Goal: Task Accomplishment & Management: Use online tool/utility

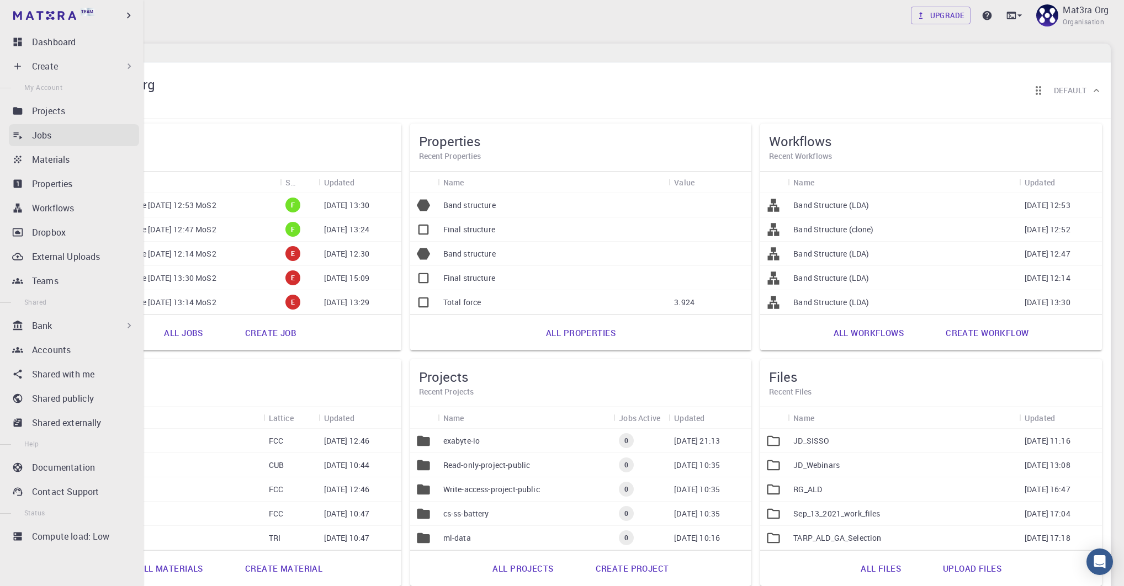
click at [45, 124] on ul "Dashboard Create New Job New Material Create Material Upload File Import from B…" at bounding box center [71, 302] width 143 height 543
click at [43, 127] on link "Jobs" at bounding box center [74, 135] width 130 height 22
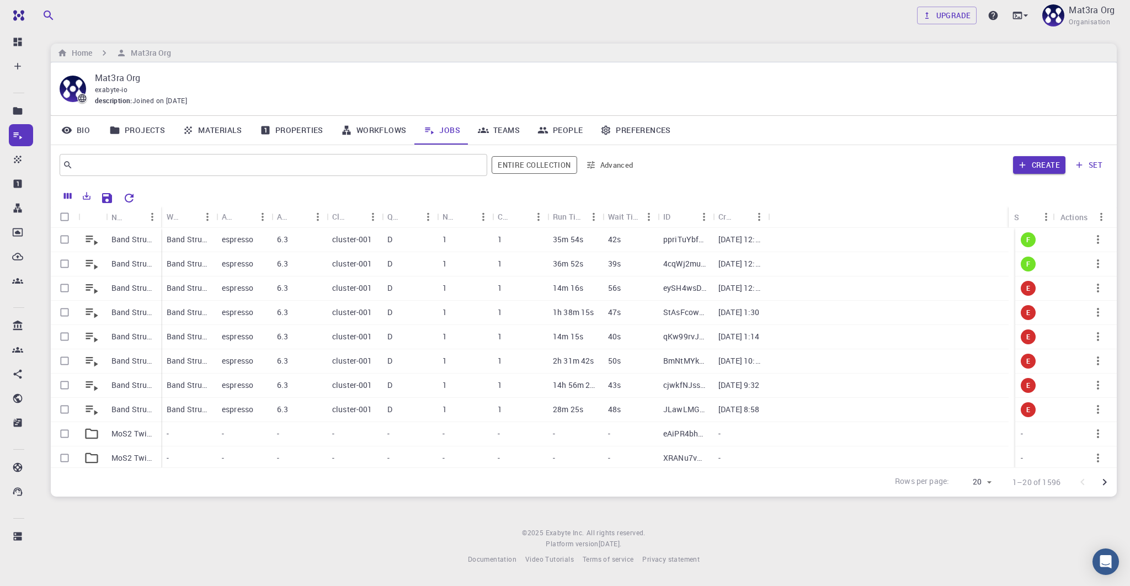
click at [134, 237] on p "Band Structure [DATE] 12:53 MoS2" at bounding box center [133, 239] width 44 height 11
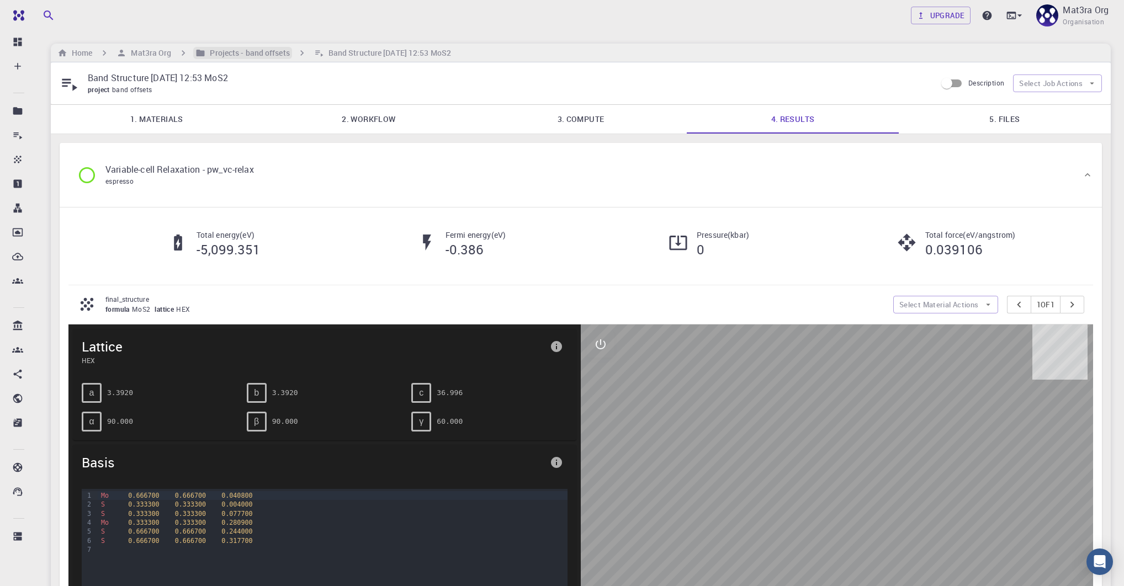
click at [248, 52] on h6 "Projects - band offsets" at bounding box center [247, 53] width 84 height 12
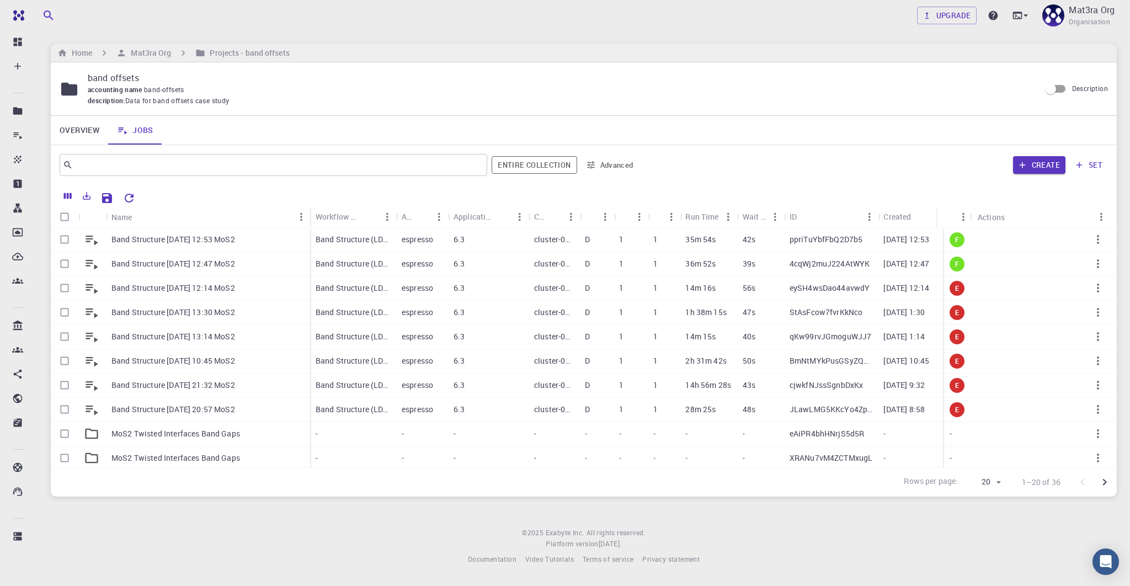
click at [1092, 241] on icon "button" at bounding box center [1098, 239] width 13 height 13
click at [1072, 323] on icon at bounding box center [1071, 322] width 5 height 3
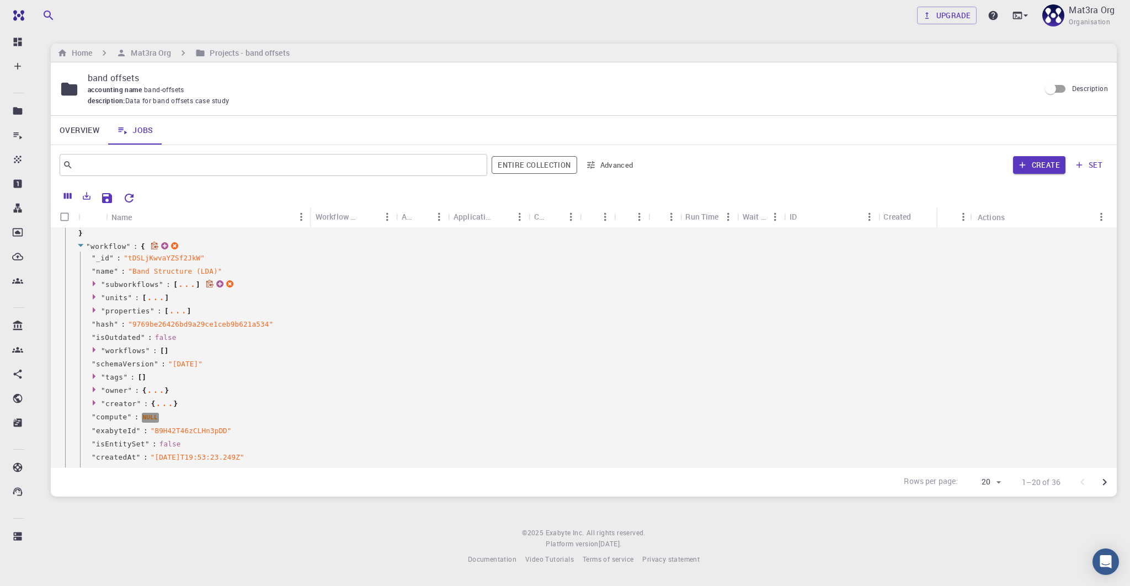
scroll to position [330, 0]
click at [183, 279] on div "..." at bounding box center [187, 282] width 18 height 6
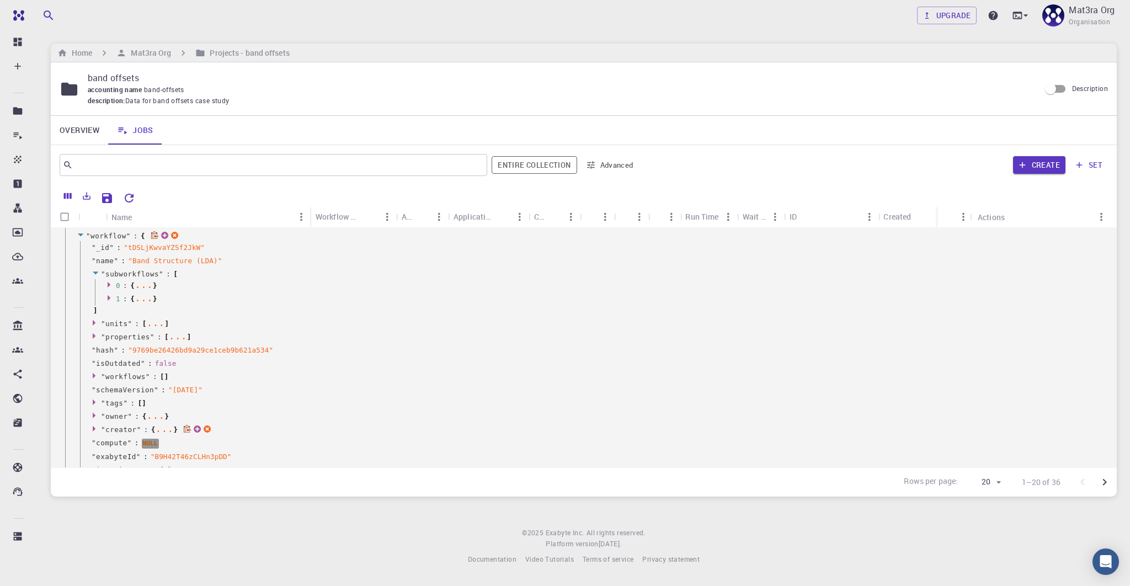
scroll to position [333, 0]
click at [141, 290] on div "..." at bounding box center [144, 290] width 18 height 6
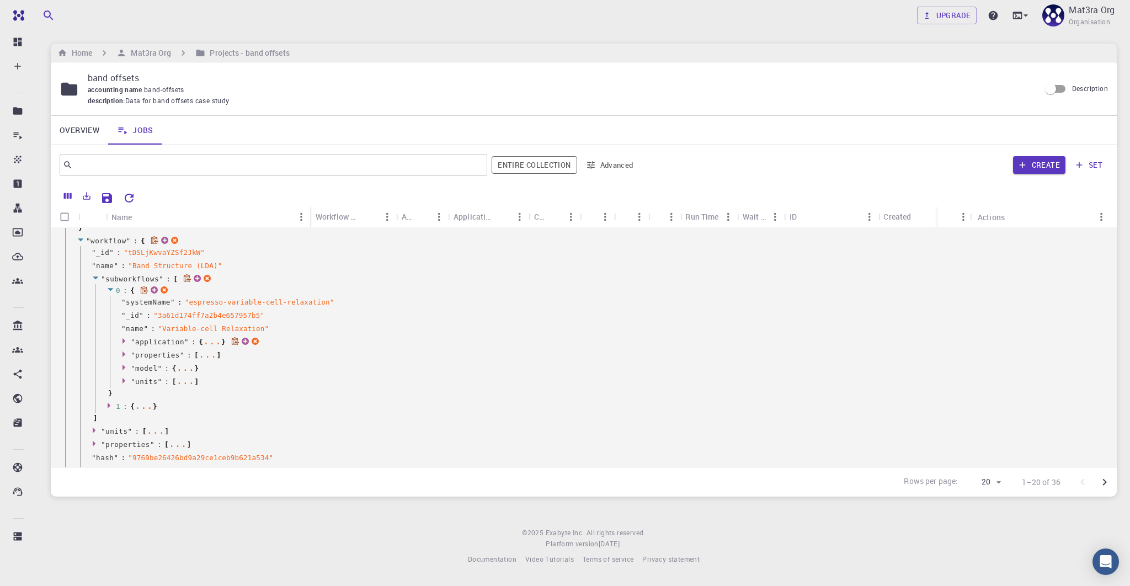
click at [207, 342] on div "..." at bounding box center [212, 341] width 18 height 6
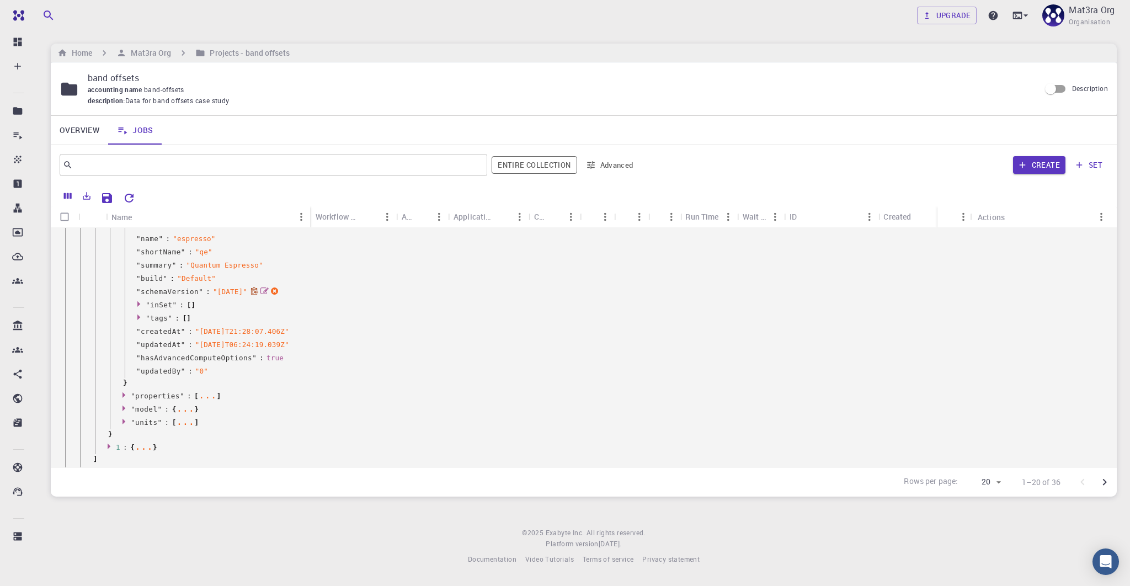
scroll to position [488, 0]
click at [203, 395] on div "..." at bounding box center [208, 395] width 18 height 6
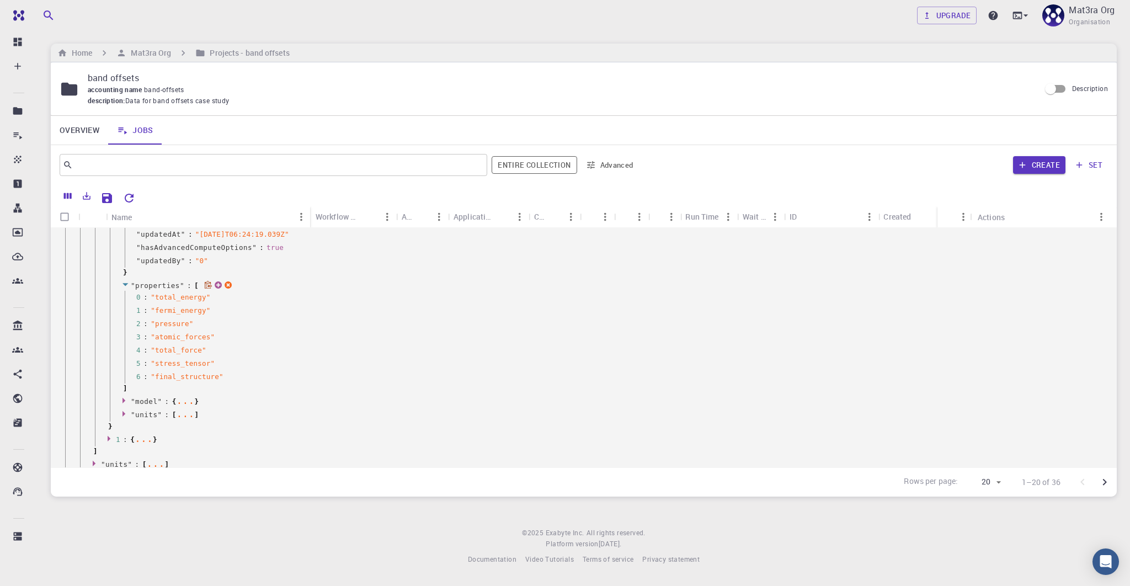
scroll to position [609, 0]
click at [185, 391] on div "..." at bounding box center [185, 390] width 18 height 6
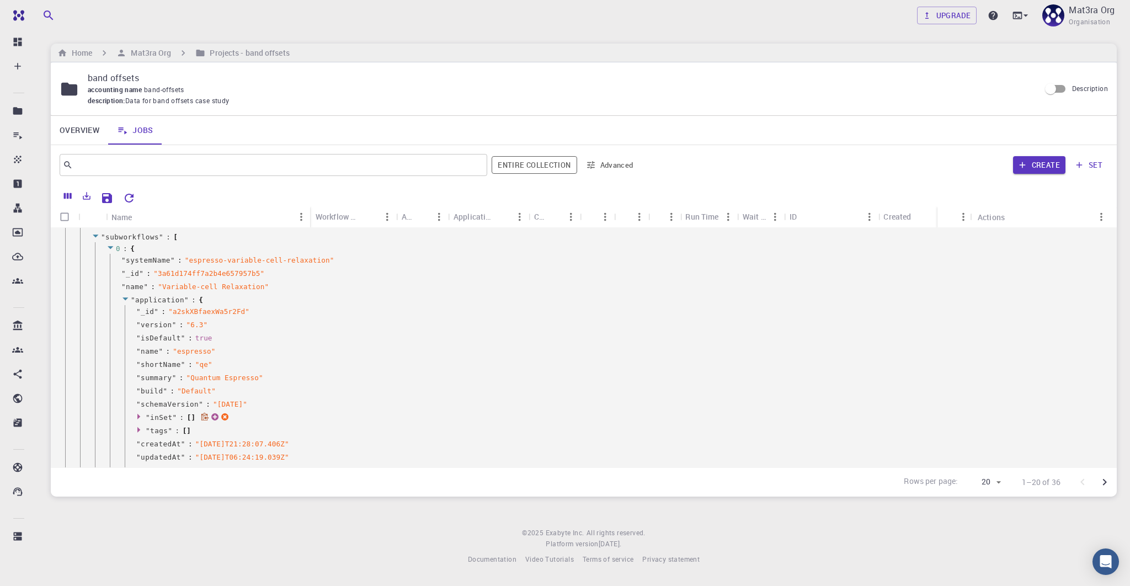
scroll to position [391, 0]
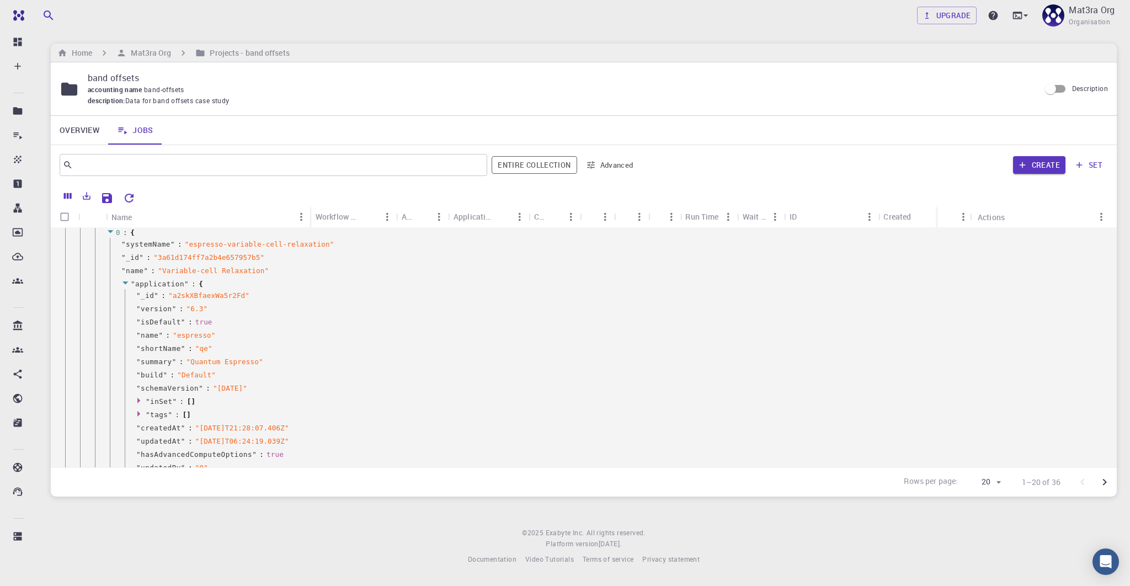
click at [124, 279] on icon at bounding box center [125, 282] width 8 height 7
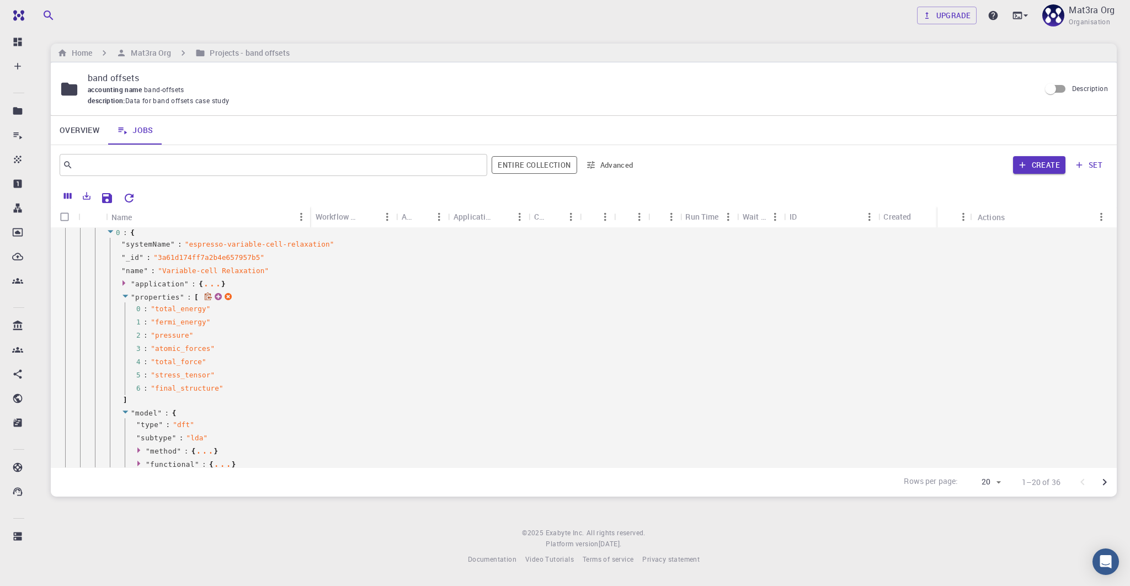
click at [124, 295] on icon at bounding box center [126, 296] width 6 height 3
click at [124, 308] on icon at bounding box center [126, 309] width 6 height 3
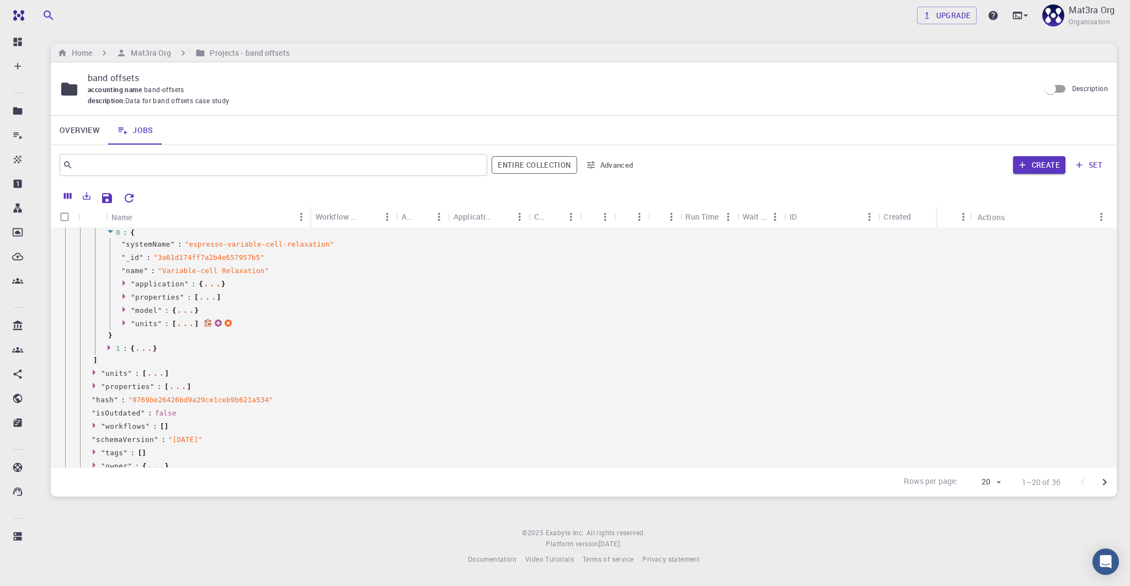
click at [124, 321] on icon at bounding box center [124, 323] width 3 height 6
click at [139, 332] on icon at bounding box center [140, 334] width 8 height 7
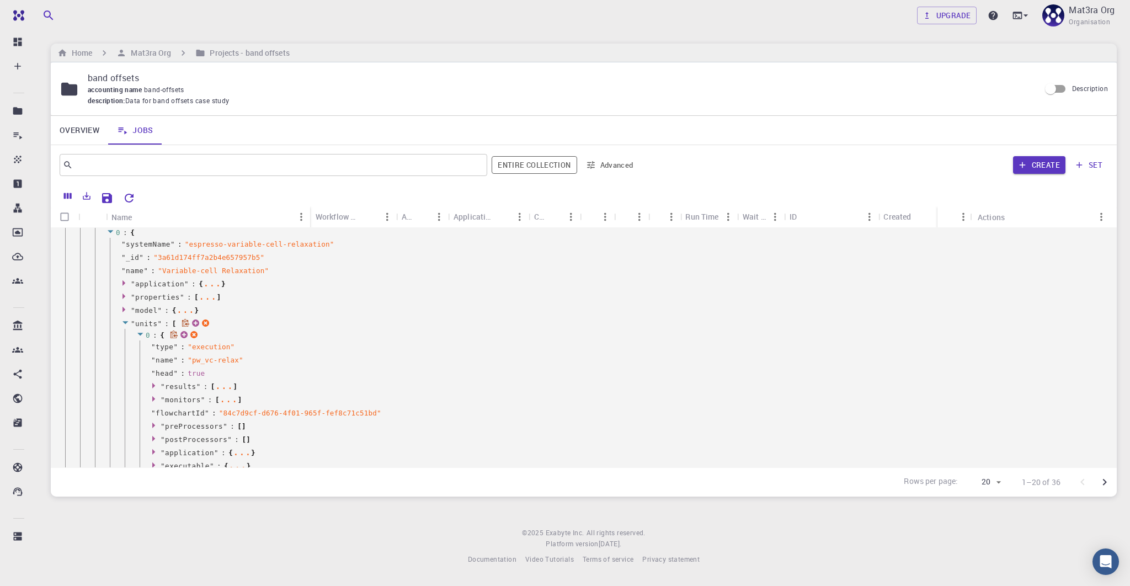
click at [139, 332] on icon at bounding box center [140, 334] width 8 height 7
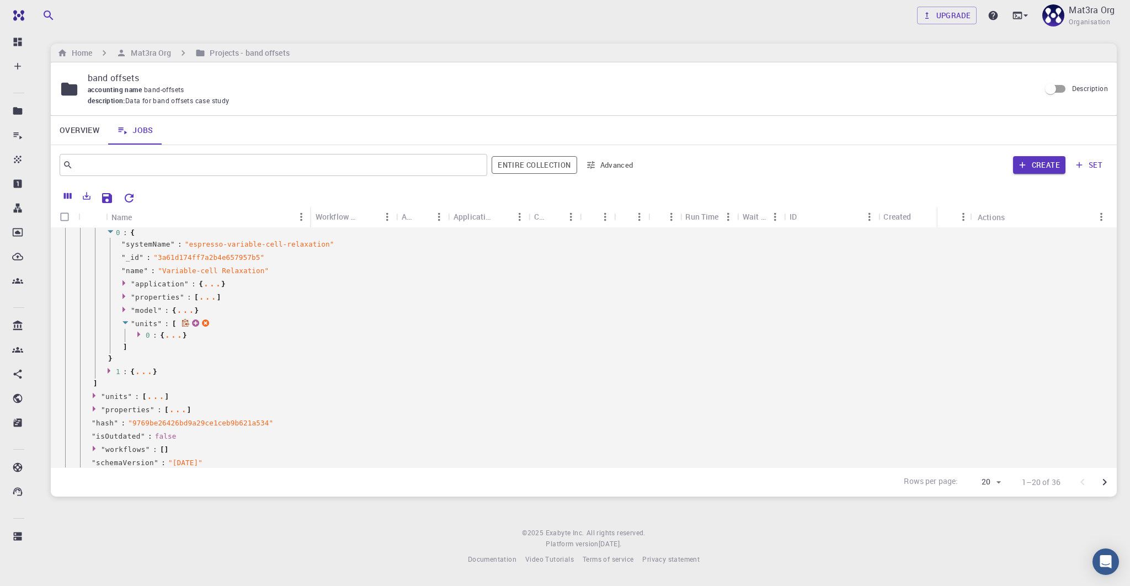
click at [125, 321] on icon at bounding box center [126, 322] width 6 height 3
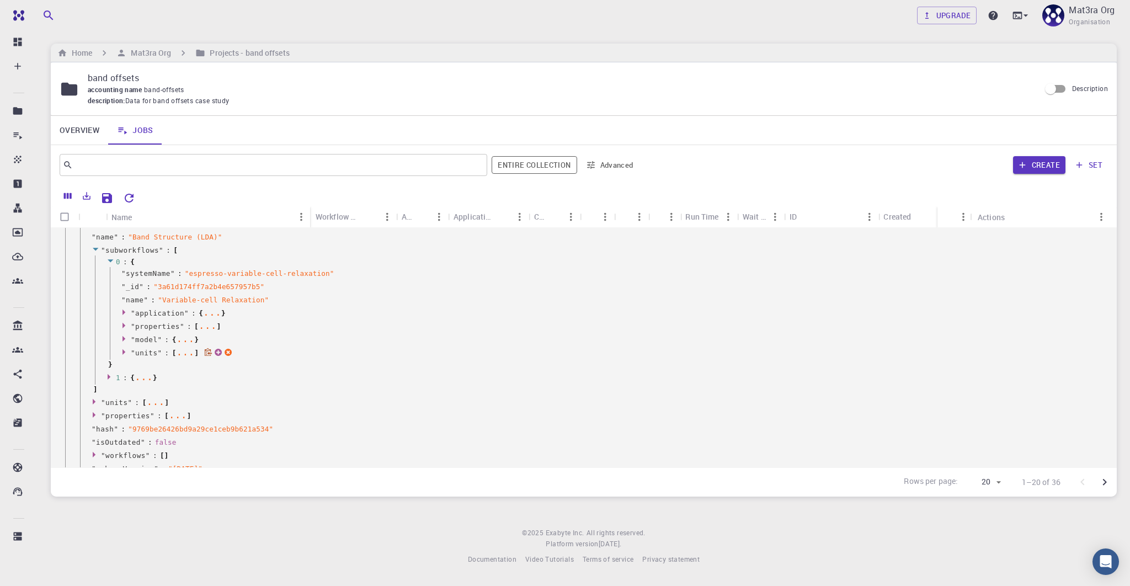
scroll to position [363, 0]
click at [96, 412] on icon at bounding box center [96, 413] width 8 height 7
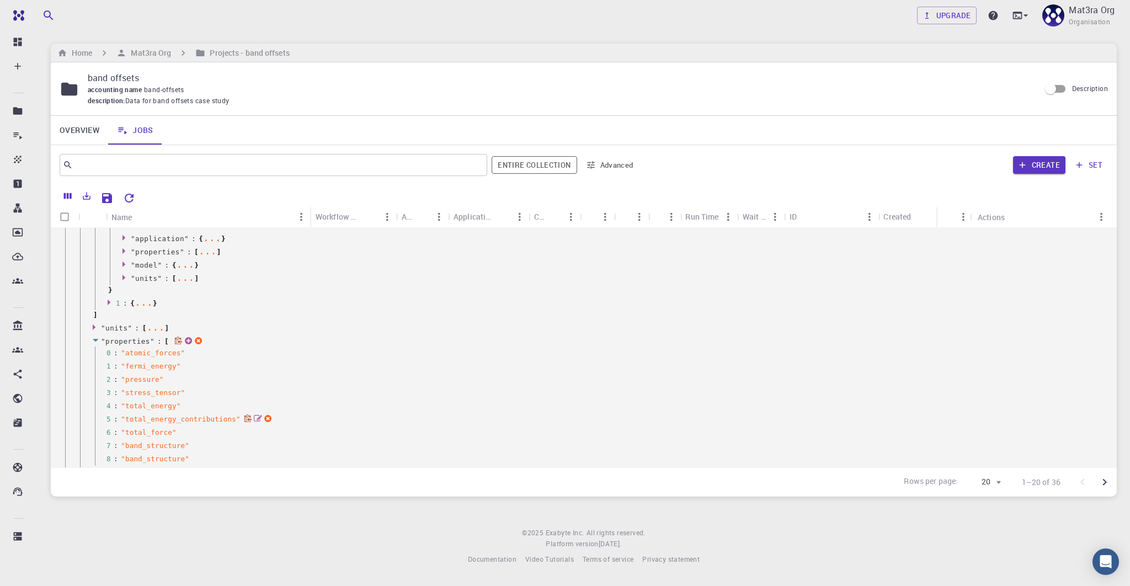
scroll to position [408, 0]
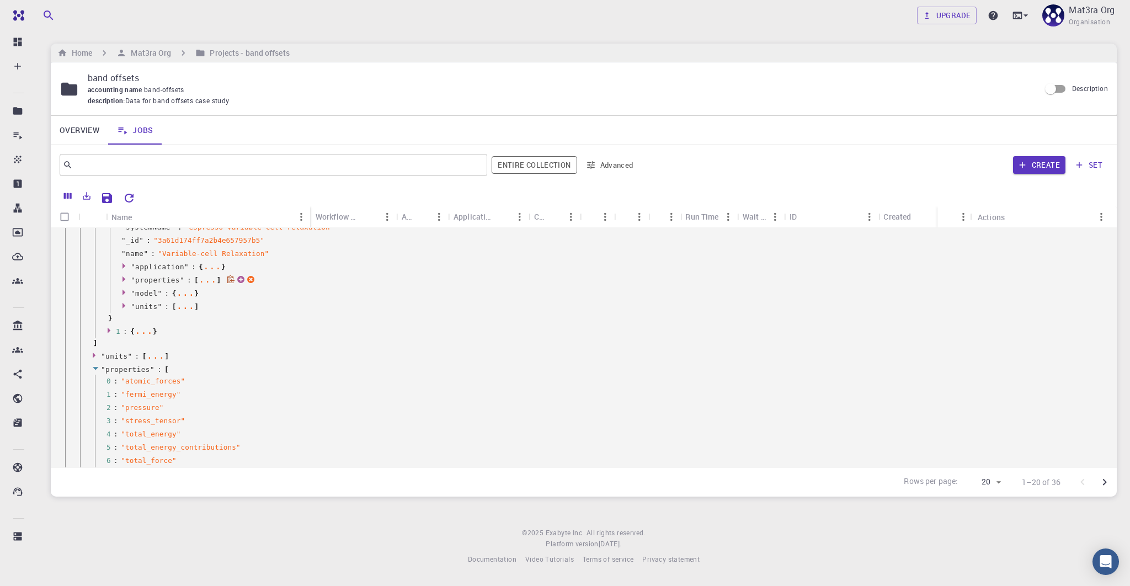
click at [121, 274] on div "" properties " : [ ... ]" at bounding box center [607, 280] width 995 height 13
click at [122, 277] on icon at bounding box center [125, 278] width 8 height 7
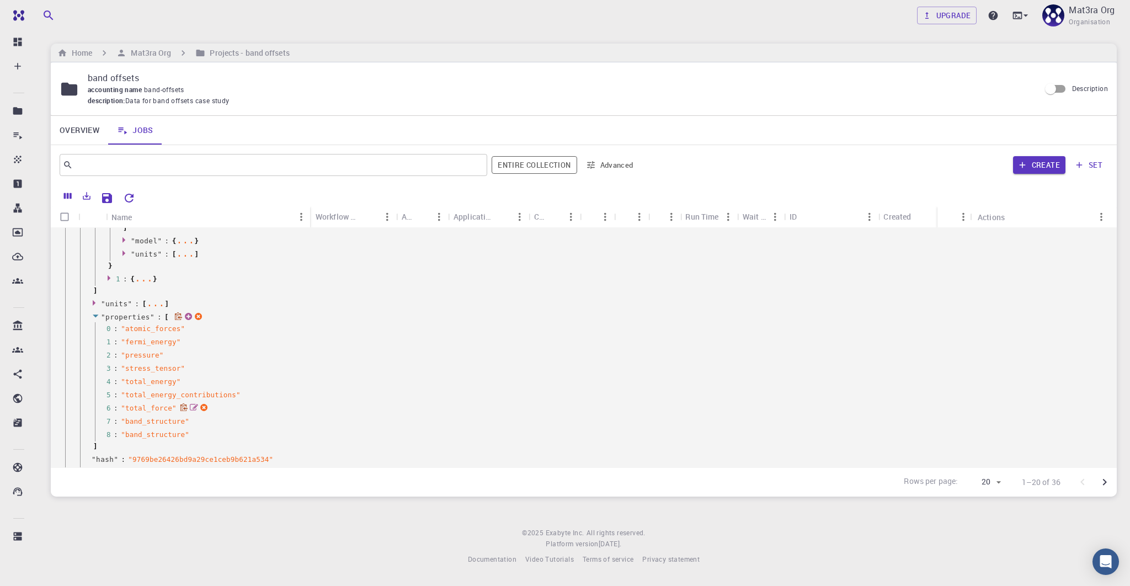
scroll to position [470, 0]
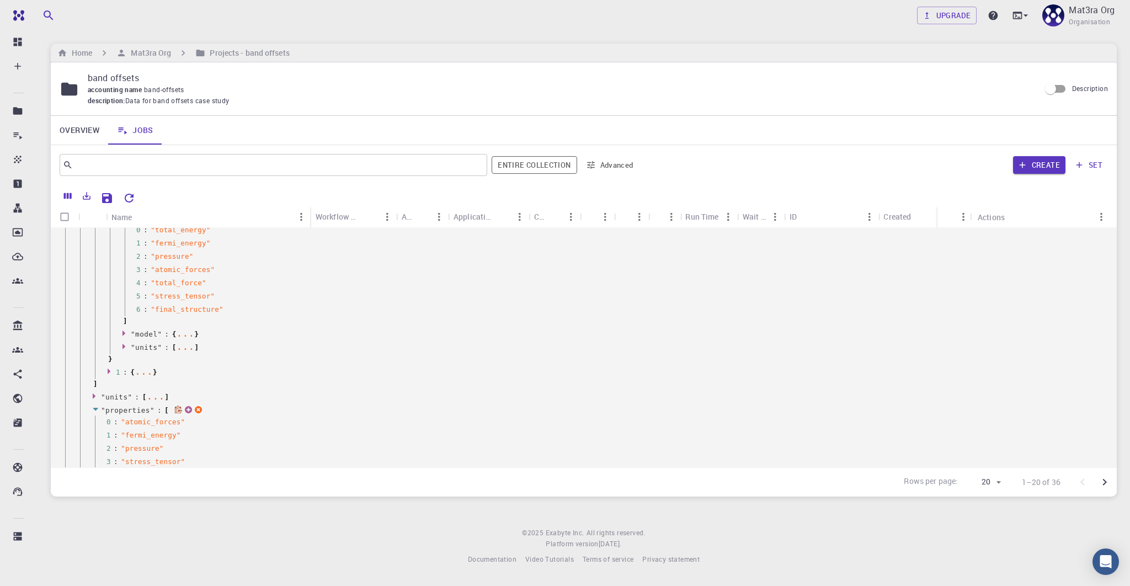
click at [94, 407] on icon at bounding box center [96, 409] width 8 height 7
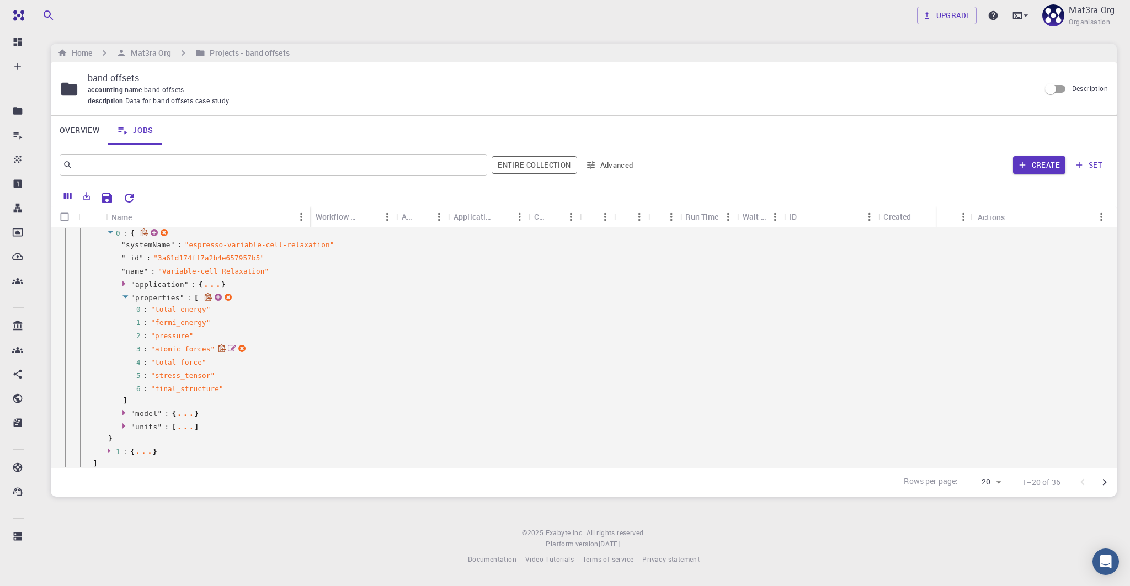
scroll to position [391, 0]
click at [125, 294] on icon at bounding box center [125, 296] width 8 height 7
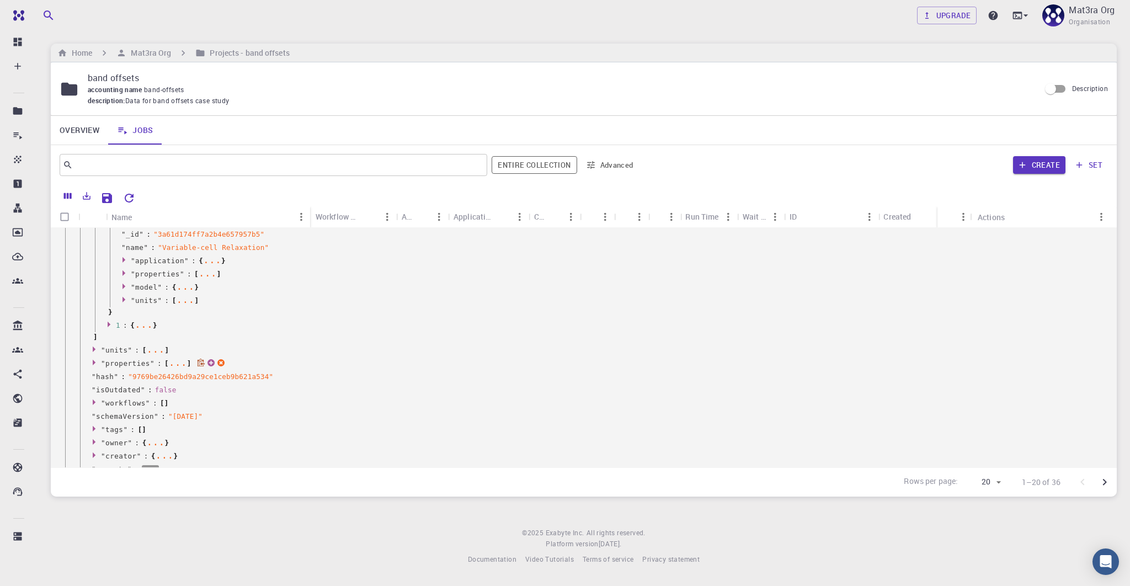
scroll to position [415, 0]
click at [93, 346] on icon at bounding box center [94, 349] width 3 height 6
click at [108, 362] on icon at bounding box center [111, 360] width 8 height 7
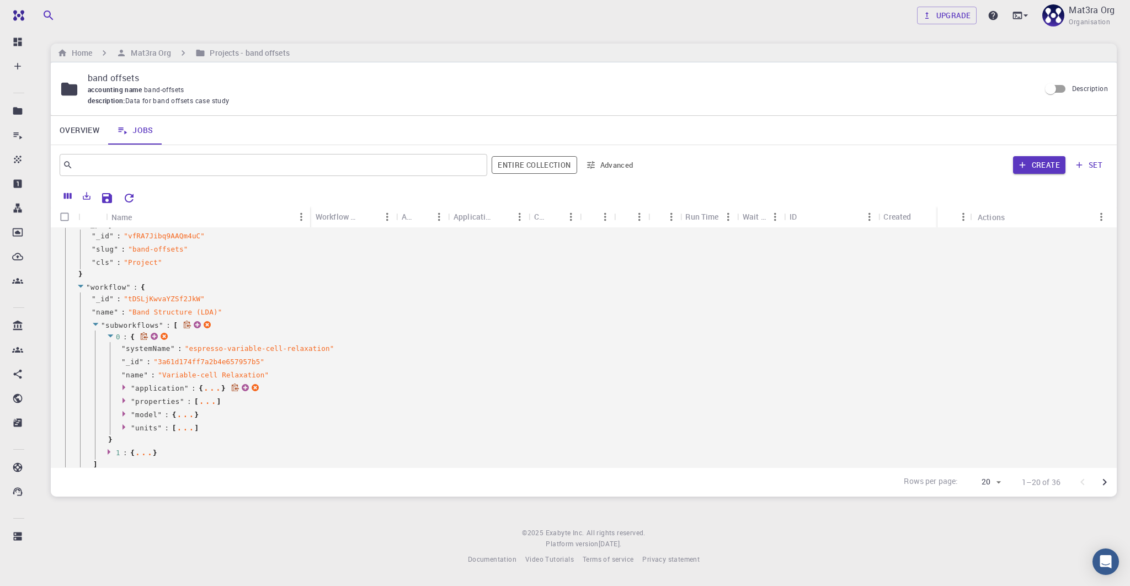
scroll to position [320, 0]
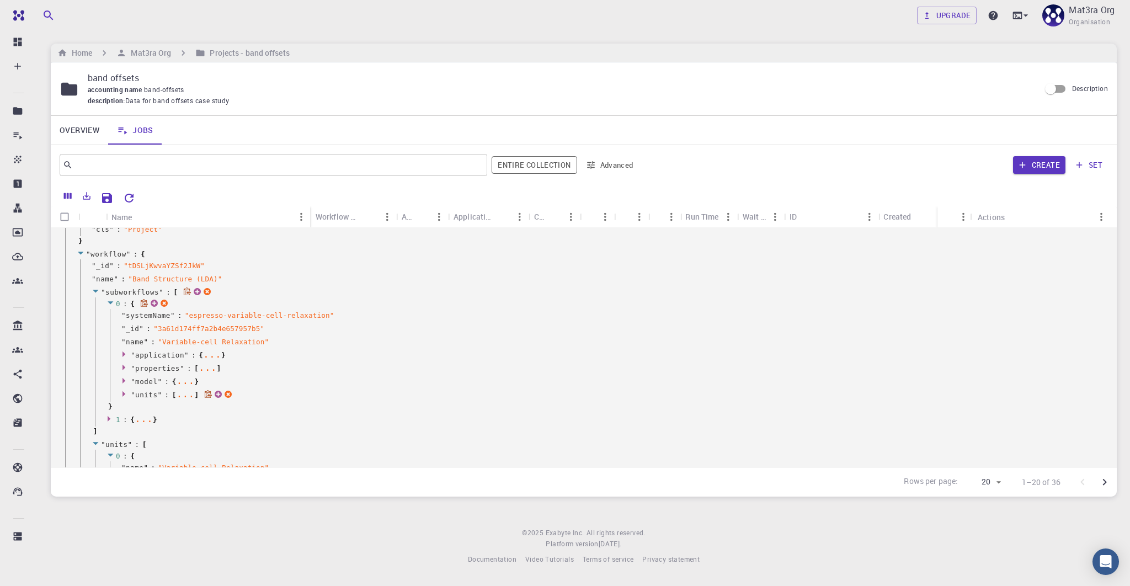
click at [181, 392] on div "..." at bounding box center [185, 394] width 18 height 6
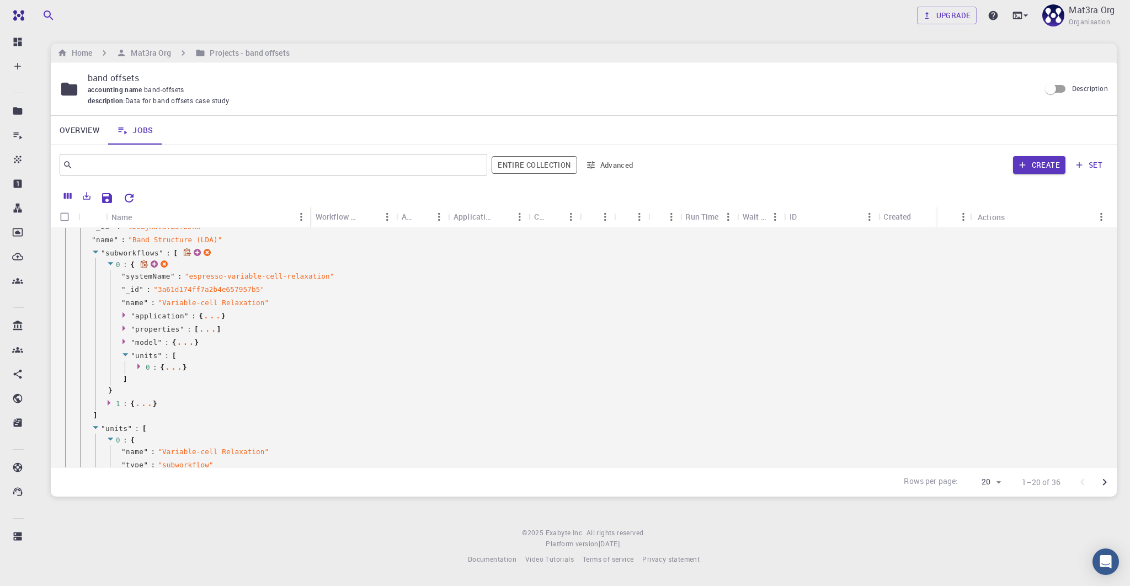
scroll to position [362, 0]
click at [171, 361] on div "..." at bounding box center [173, 364] width 18 height 6
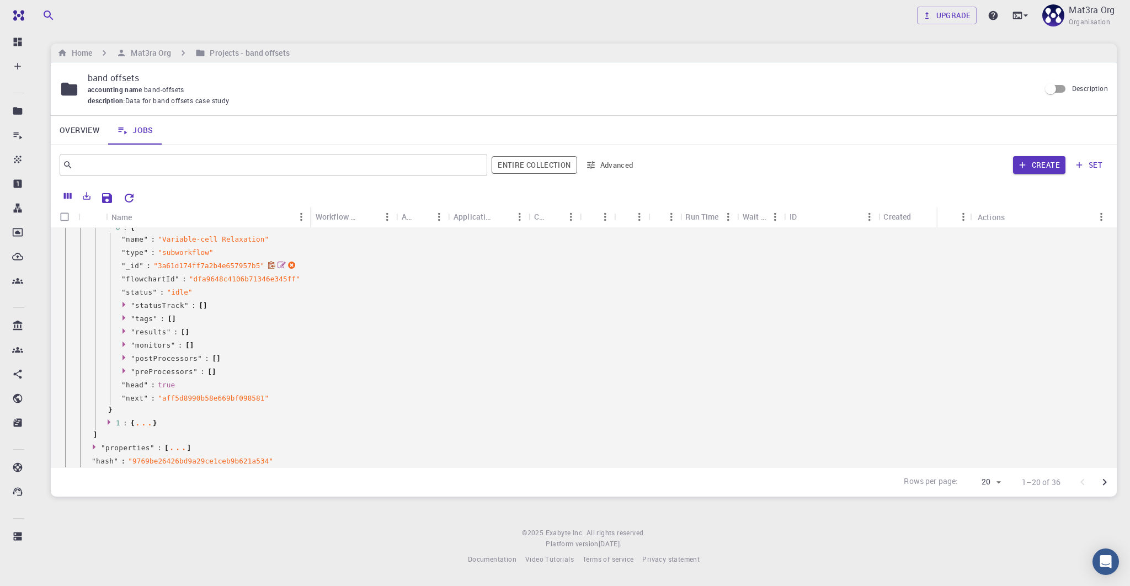
scroll to position [794, 0]
click at [137, 424] on div "..." at bounding box center [144, 422] width 18 height 6
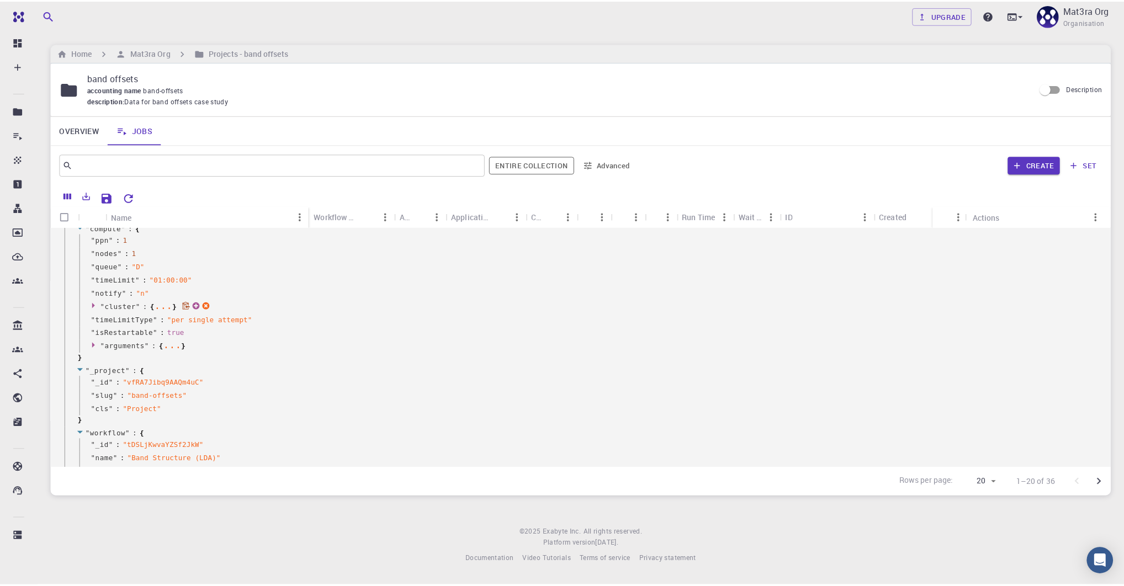
scroll to position [0, 0]
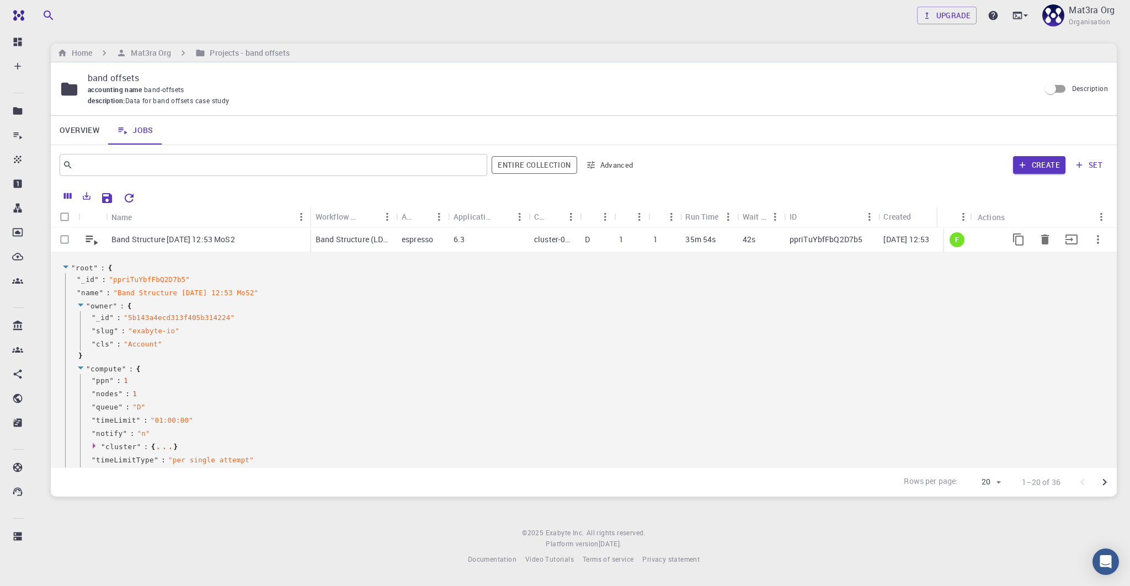
click at [193, 242] on p "Band Structure [DATE] 12:53 MoS2" at bounding box center [173, 239] width 124 height 11
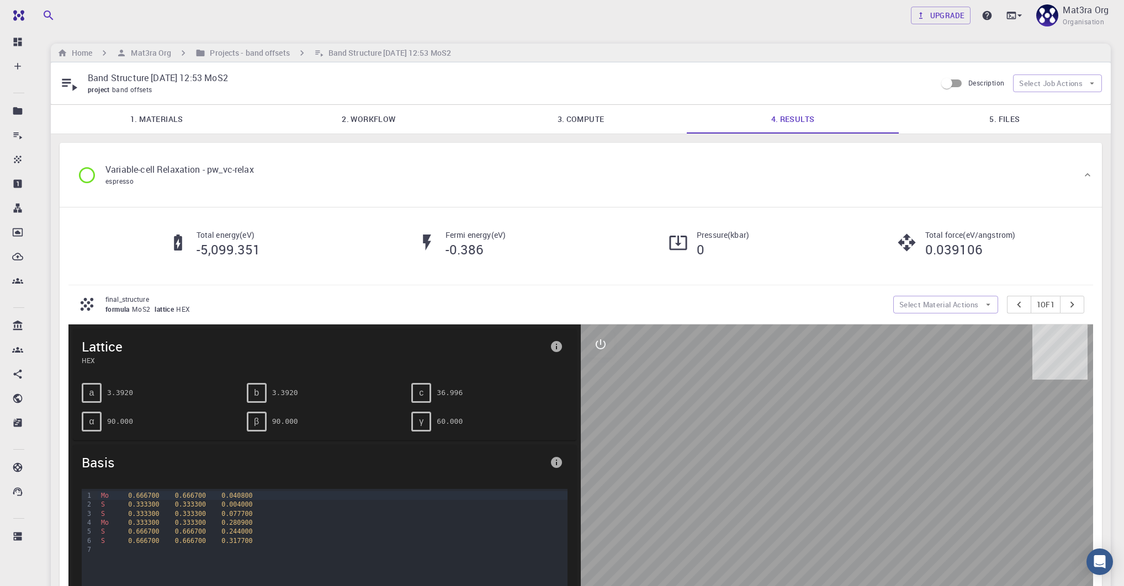
click at [361, 115] on link "2. Workflow" at bounding box center [369, 119] width 212 height 29
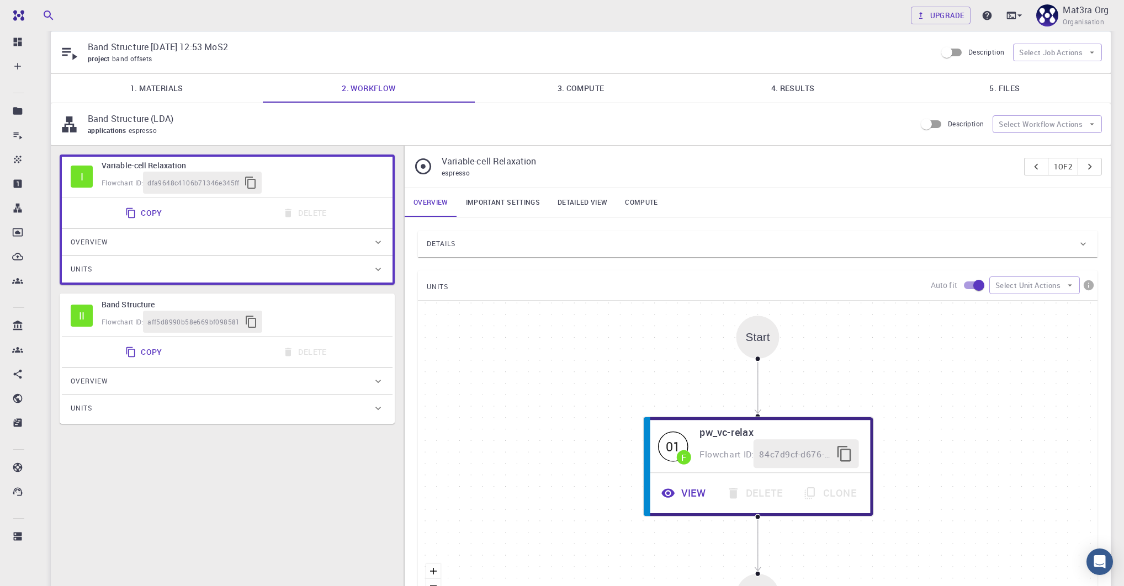
scroll to position [39, 0]
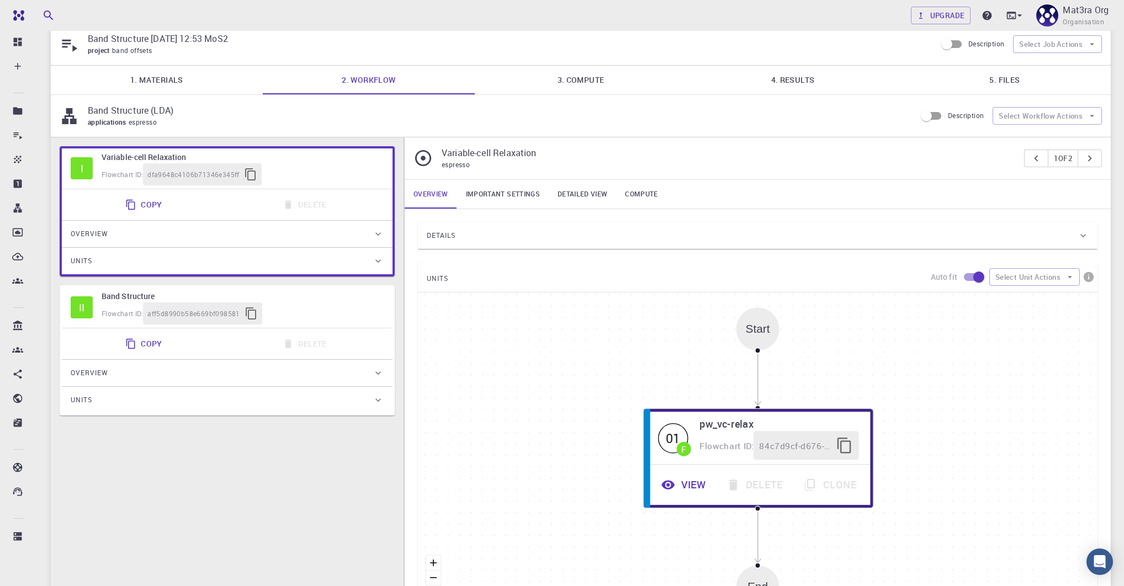
click at [409, 242] on div "Details Properties total-energy fermi-energy pressure atomic-forces total-force…" at bounding box center [758, 423] width 706 height 428
click at [480, 228] on div "Details" at bounding box center [752, 236] width 651 height 18
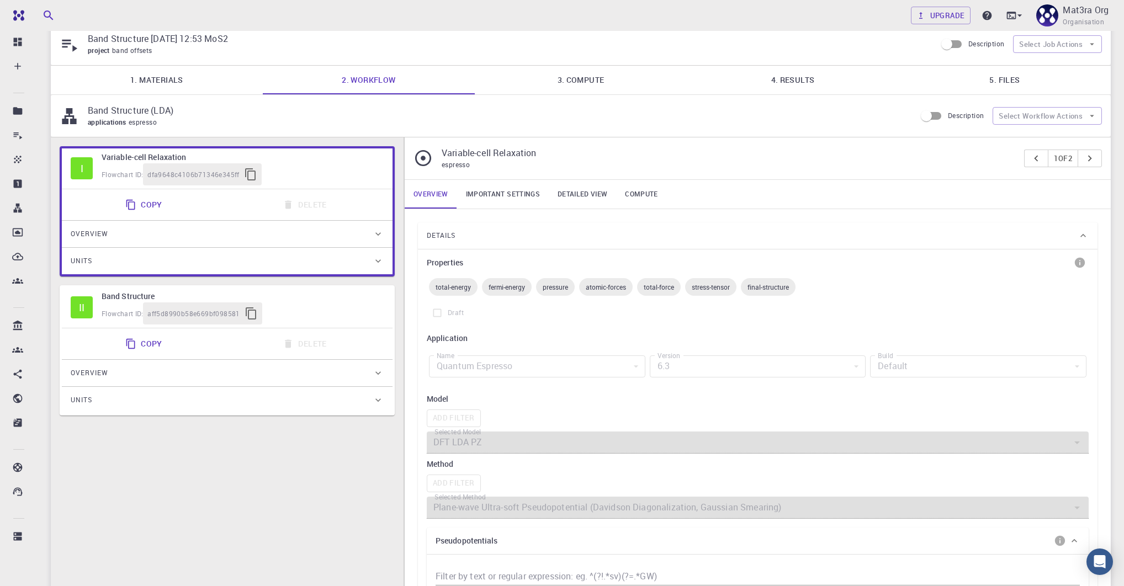
click at [588, 360] on div "Quantum Espresso" at bounding box center [537, 366] width 216 height 22
click at [706, 361] on div "6.3" at bounding box center [758, 366] width 216 height 22
click at [600, 361] on div "Quantum Espresso" at bounding box center [537, 366] width 216 height 22
click at [689, 357] on div "6.3" at bounding box center [758, 366] width 216 height 22
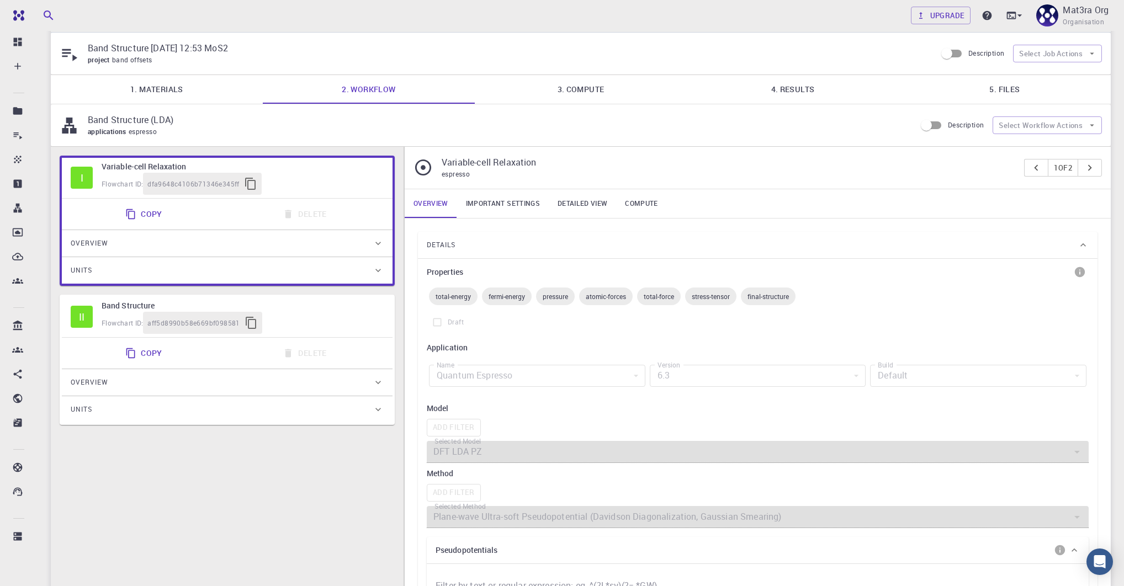
scroll to position [37, 0]
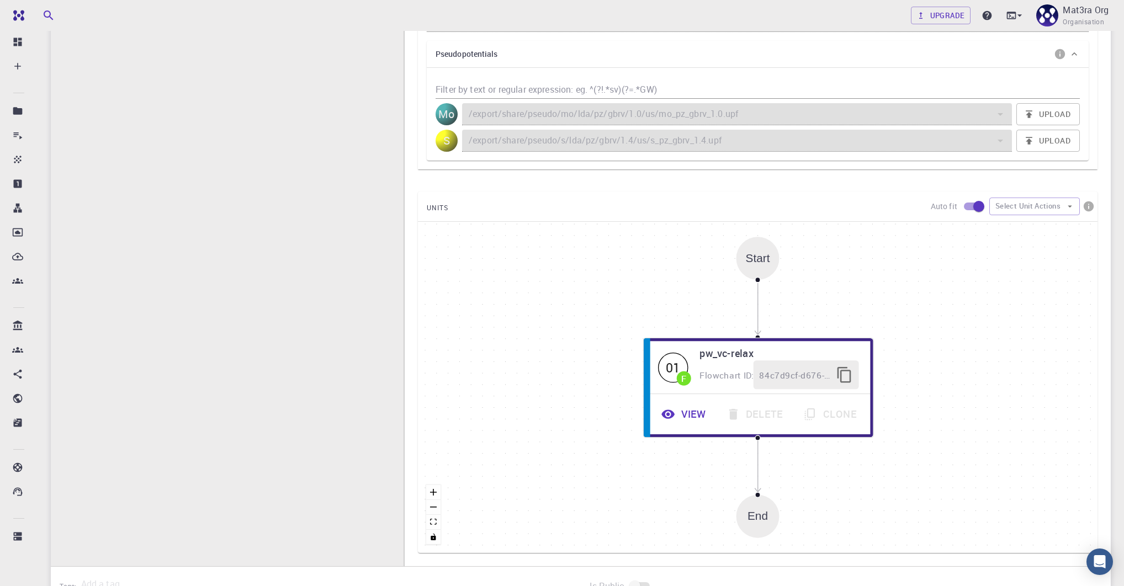
scroll to position [525, 0]
click at [1039, 205] on button "Select Unit Actions" at bounding box center [1034, 208] width 91 height 18
click at [1029, 234] on li "Collapse units" at bounding box center [1033, 229] width 91 height 18
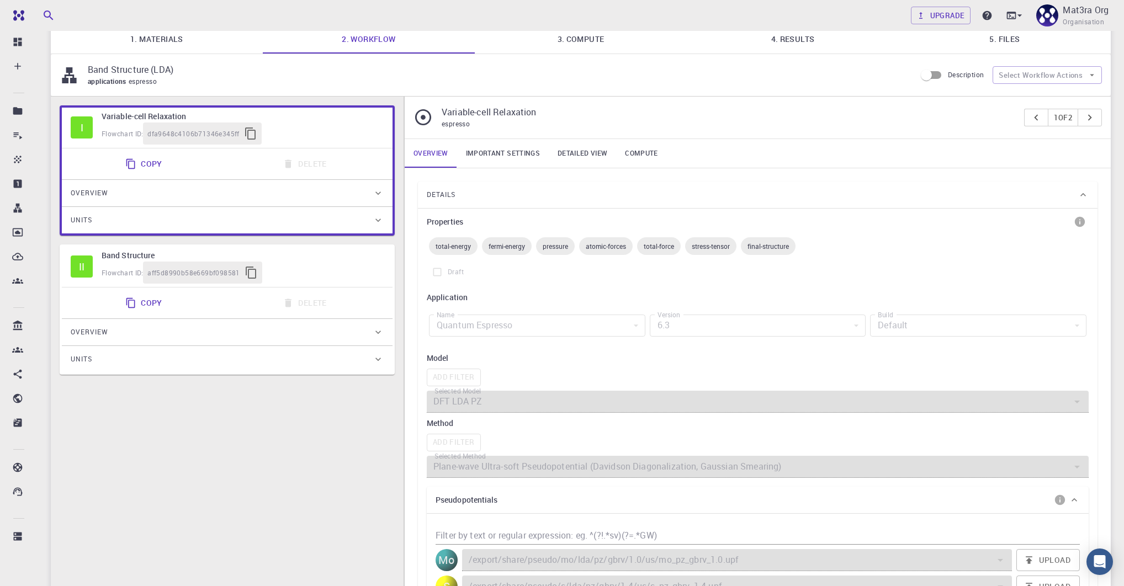
scroll to position [0, 0]
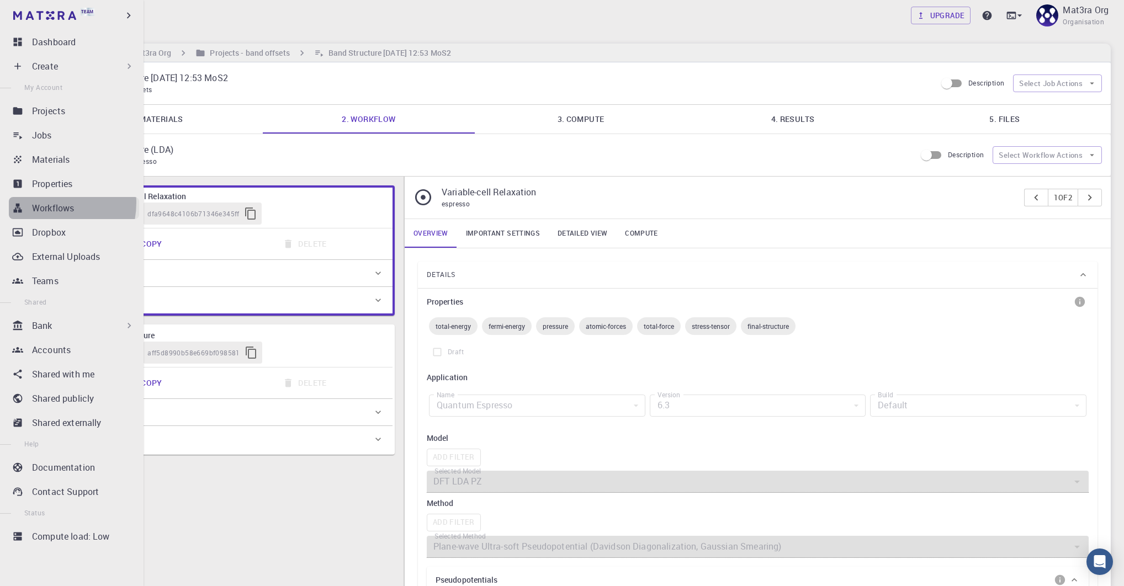
click at [41, 203] on p "Workflows" at bounding box center [53, 207] width 42 height 13
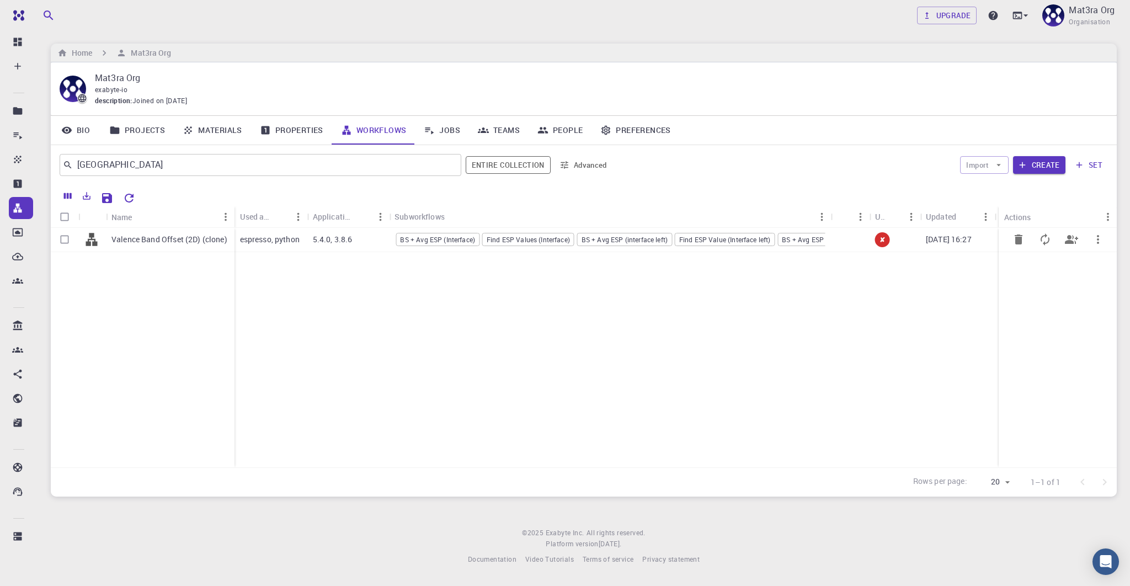
click at [157, 241] on p "Valence Band Offset (2D) (clone)" at bounding box center [169, 239] width 116 height 11
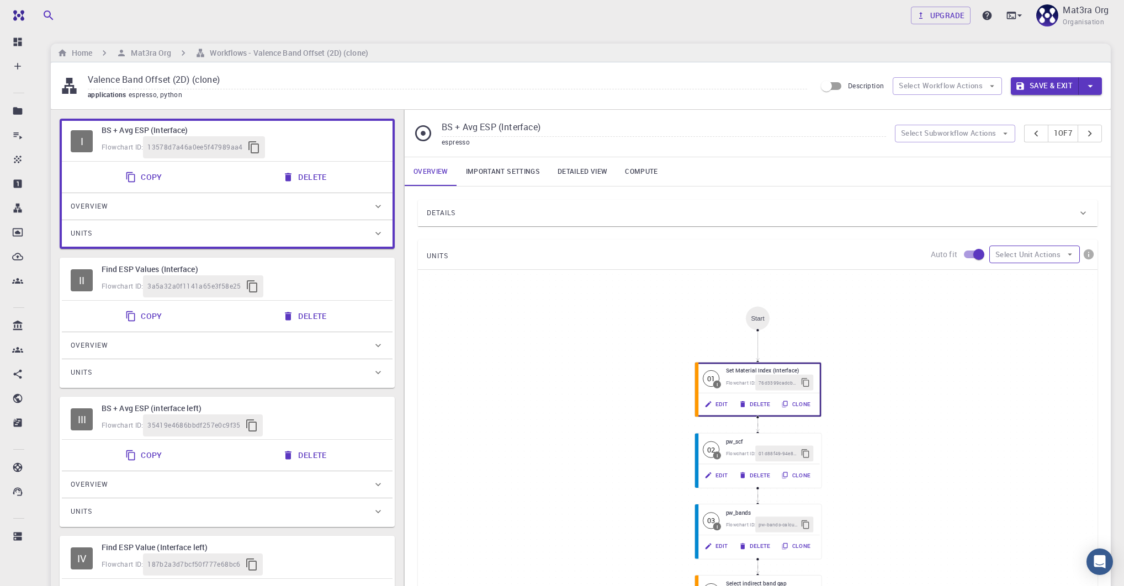
click at [1030, 251] on button "Select Unit Actions" at bounding box center [1034, 255] width 91 height 18
click at [1027, 274] on span "Add Unit" at bounding box center [1043, 275] width 53 height 11
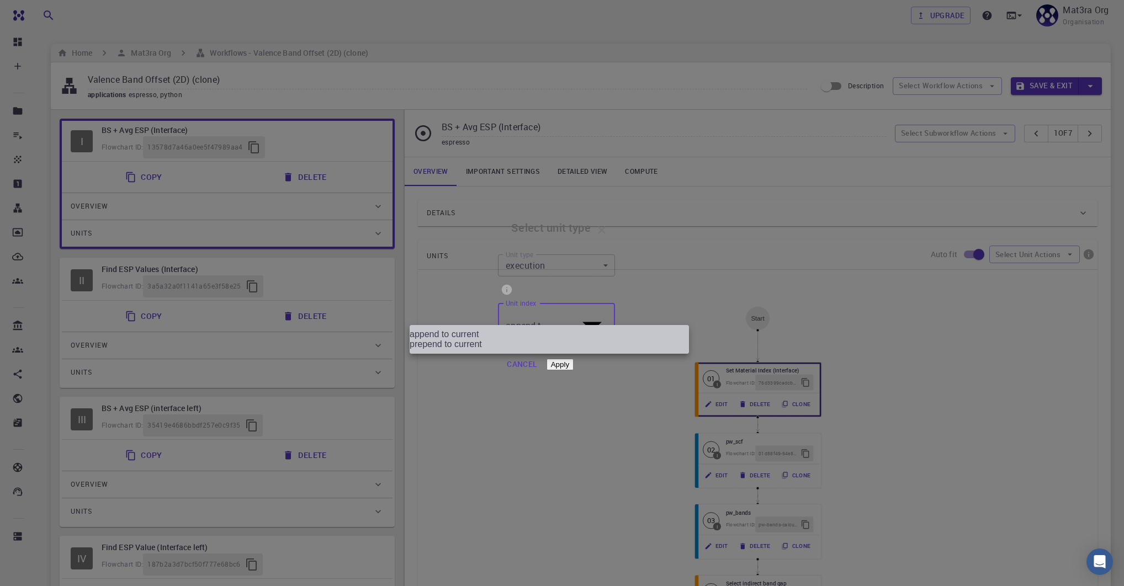
click at [469, 335] on current "append to current" at bounding box center [549, 334] width 279 height 10
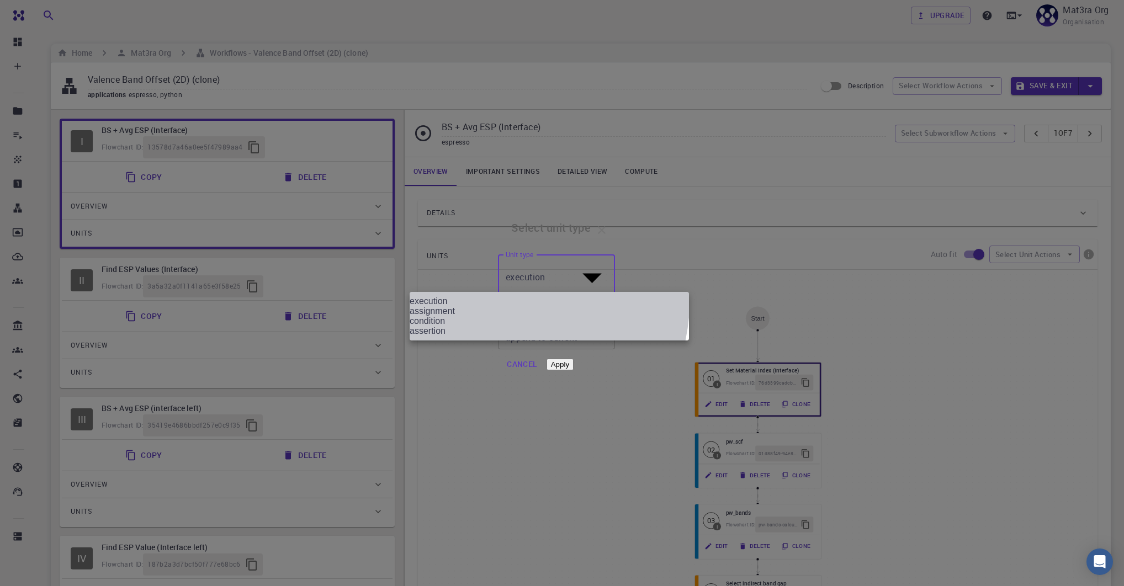
click at [466, 336] on li "assertion" at bounding box center [549, 331] width 279 height 10
type input "assertion"
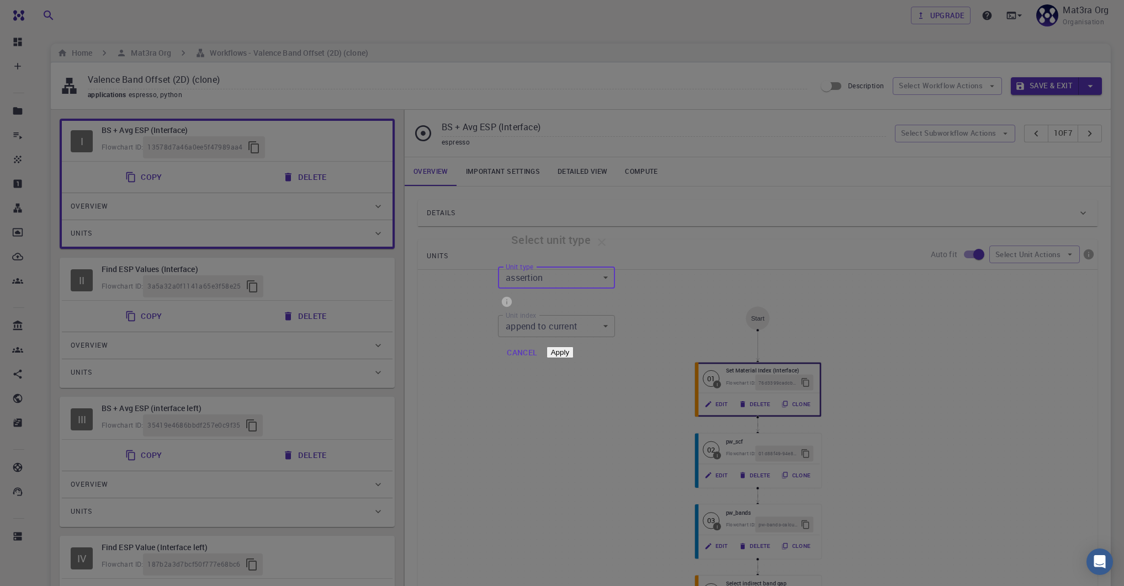
click at [573, 358] on button "Apply" at bounding box center [559, 353] width 27 height 12
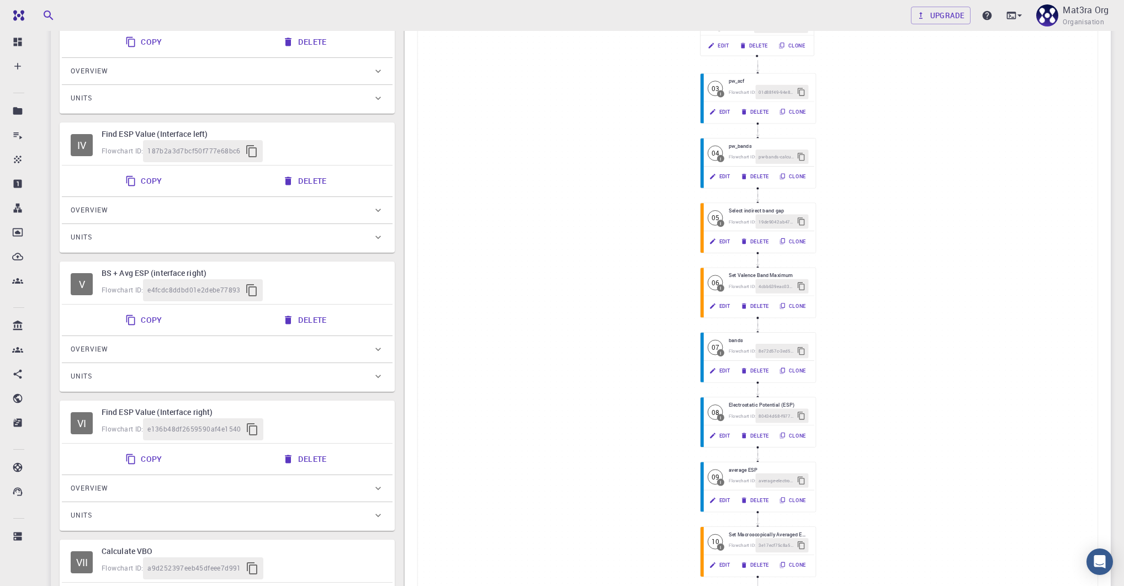
scroll to position [659, 0]
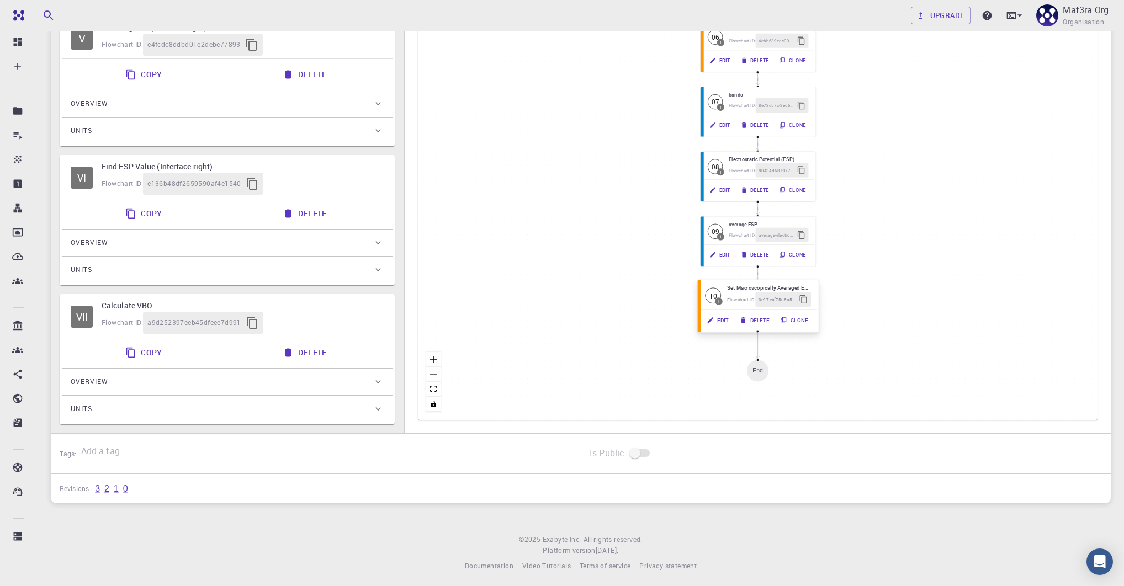
click at [745, 286] on h6 "Set Macroscopically Averaged ESP Data" at bounding box center [769, 288] width 84 height 8
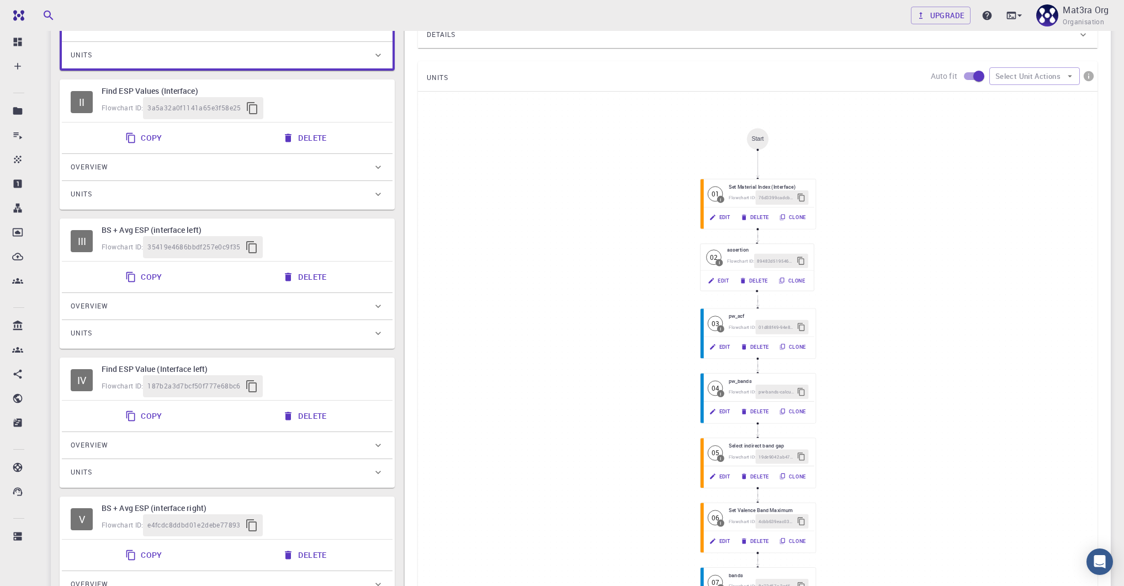
scroll to position [179, 0]
